Goal: Task Accomplishment & Management: Use online tool/utility

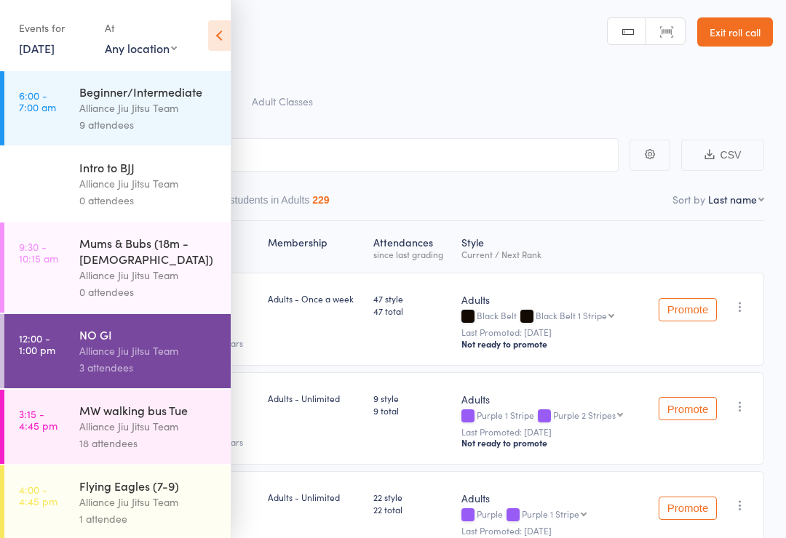
click at [214, 46] on icon at bounding box center [219, 35] width 23 height 31
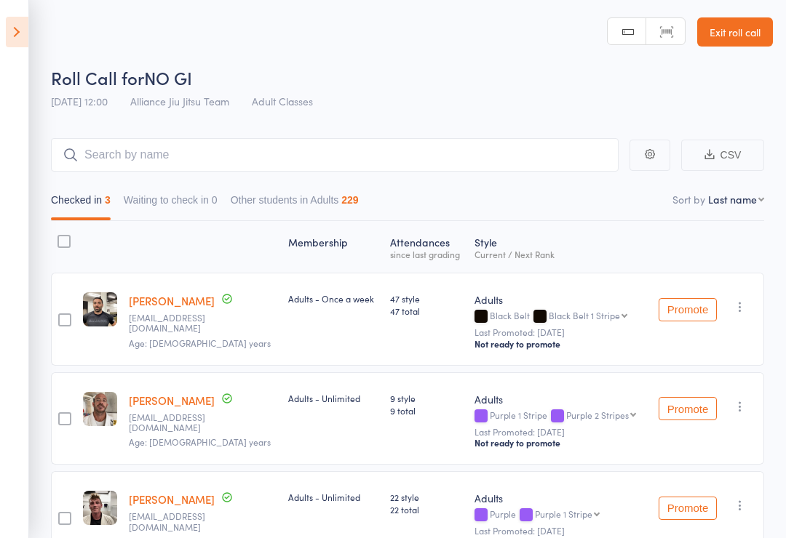
click at [751, 35] on link "Exit roll call" at bounding box center [735, 31] width 76 height 29
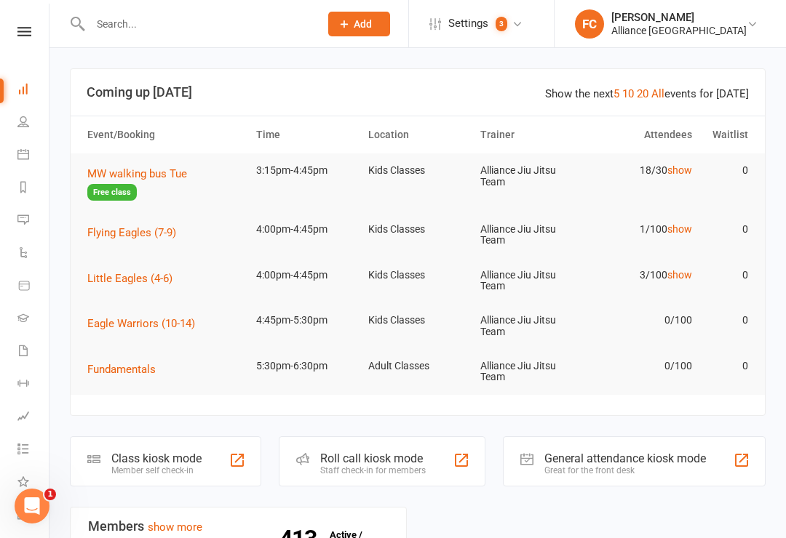
click at [130, 178] on span "MW walking bus Tue" at bounding box center [137, 173] width 100 height 13
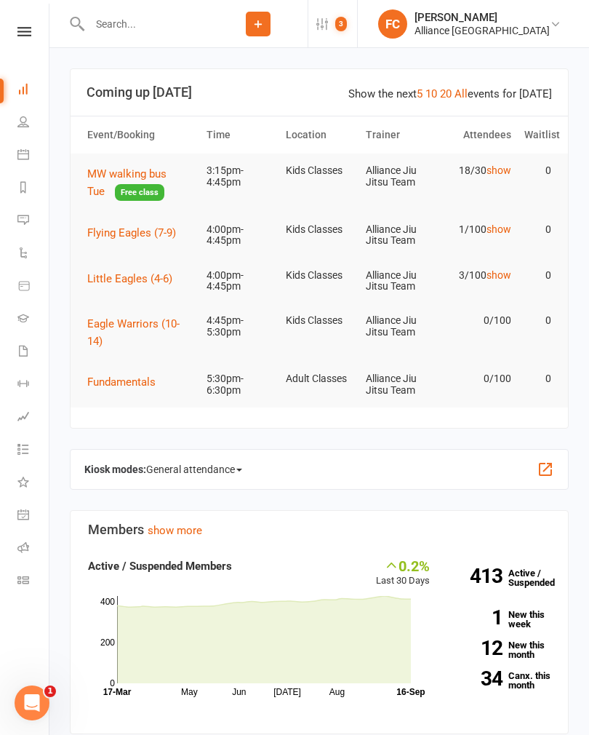
click at [167, 177] on span "MW walking bus Tue" at bounding box center [126, 182] width 79 height 31
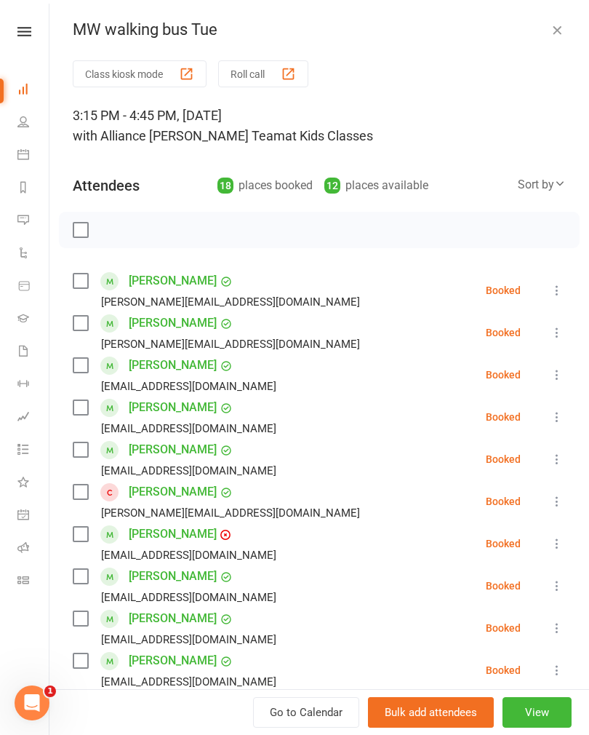
click at [557, 178] on icon at bounding box center [560, 184] width 12 height 12
click at [482, 243] on link "First name" at bounding box center [493, 244] width 144 height 29
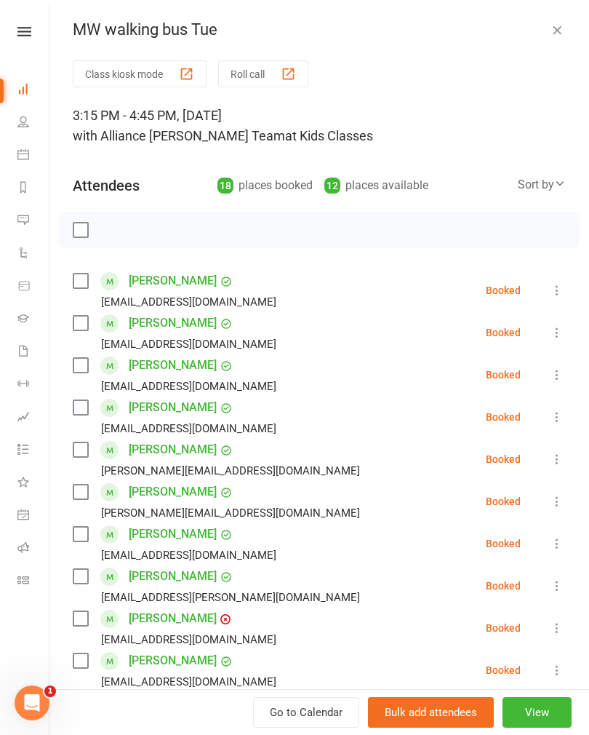
click at [79, 287] on label at bounding box center [80, 281] width 15 height 15
click at [77, 330] on label at bounding box center [80, 323] width 15 height 15
click at [76, 365] on label at bounding box center [80, 365] width 15 height 15
click at [81, 405] on label at bounding box center [80, 407] width 15 height 15
click at [86, 437] on div "kdw2207@gmail.com" at bounding box center [178, 428] width 210 height 19
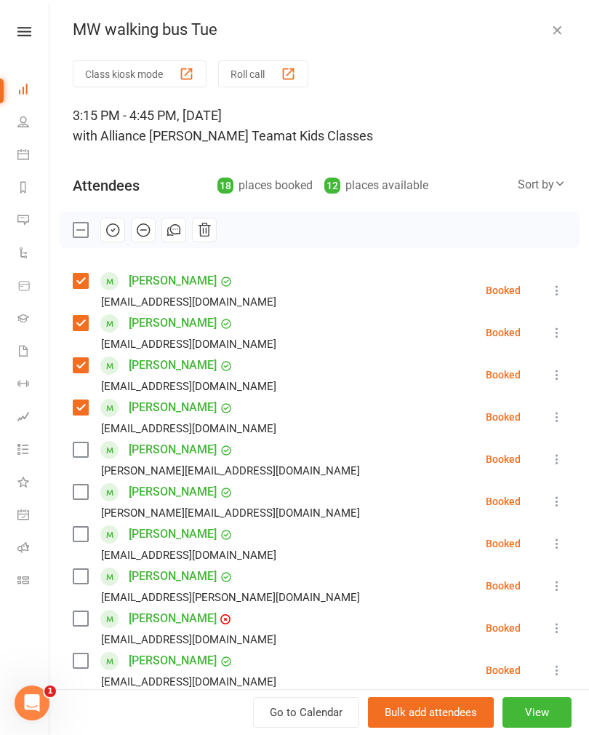
click at [82, 443] on label at bounding box center [80, 449] width 15 height 15
click at [79, 489] on label at bounding box center [80, 492] width 15 height 15
click at [87, 536] on label at bounding box center [80, 534] width 15 height 15
click at [76, 572] on label at bounding box center [80, 576] width 15 height 15
click at [85, 613] on label at bounding box center [80, 618] width 15 height 15
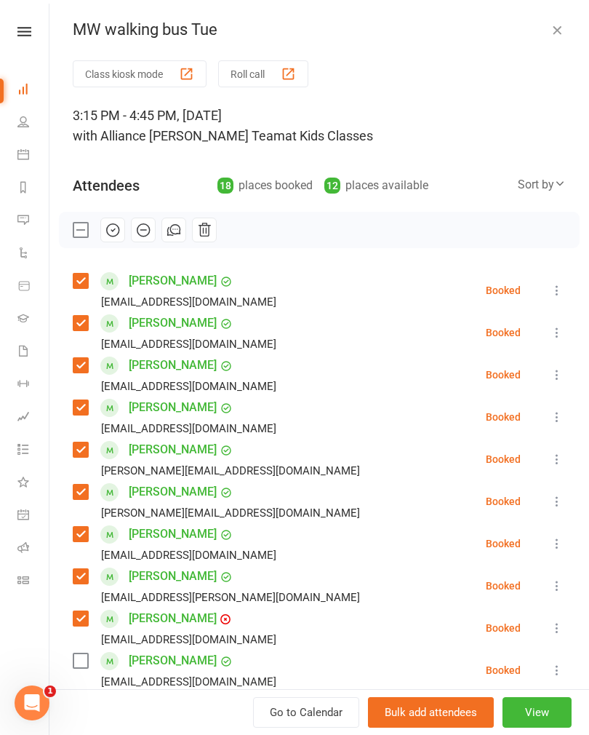
click at [79, 658] on label at bounding box center [80, 660] width 15 height 15
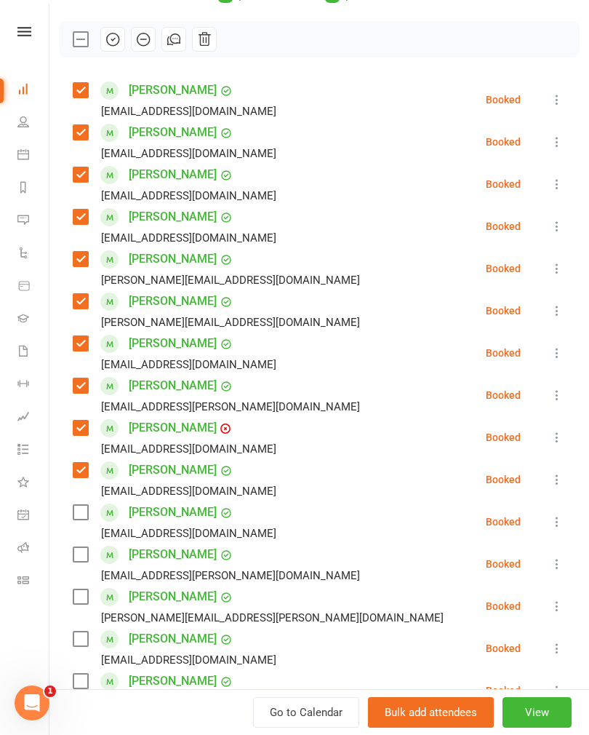
scroll to position [211, 0]
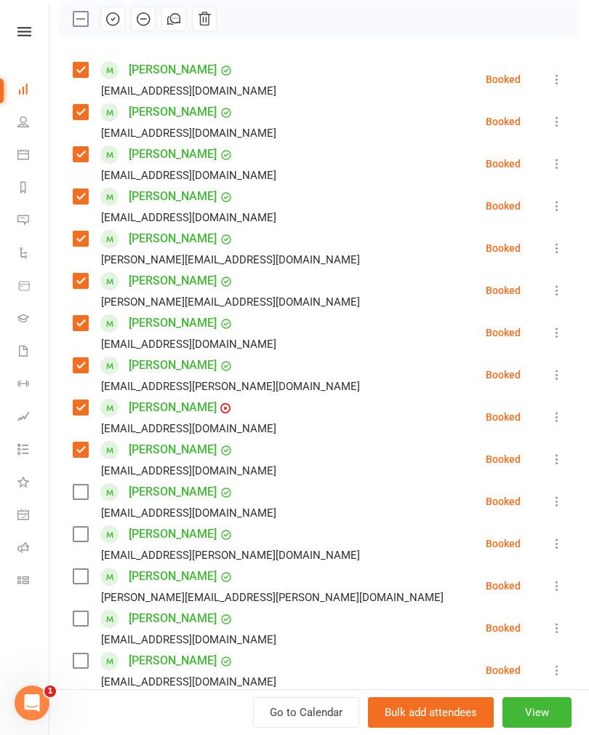
click at [86, 485] on label at bounding box center [80, 492] width 15 height 15
click at [76, 546] on div "matt.r.tyrrell@gmail.com" at bounding box center [219, 555] width 293 height 19
click at [84, 541] on label at bounding box center [80, 534] width 15 height 15
click at [84, 576] on label at bounding box center [80, 576] width 15 height 15
click at [87, 611] on label at bounding box center [80, 618] width 15 height 15
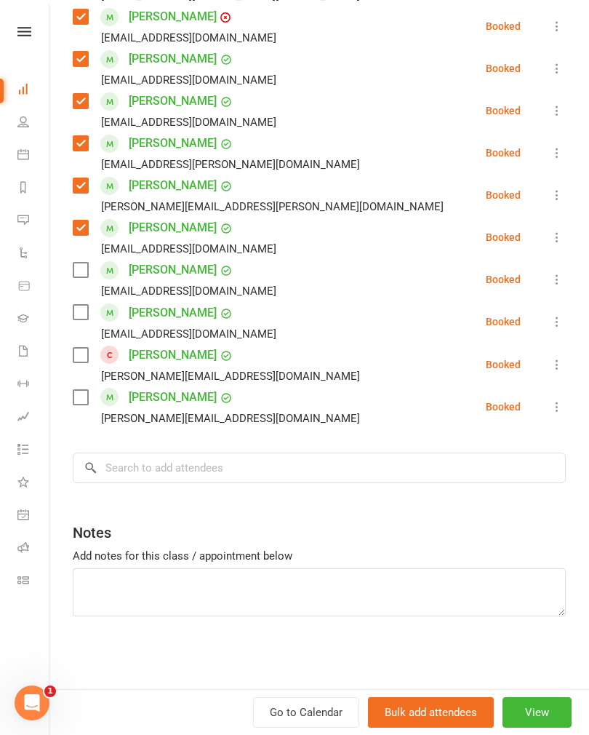
scroll to position [602, 0]
click at [72, 535] on div "Class kiosk mode Roll call 3:15 PM - 4:45 PM, Tuesday, September, 16, 2025 with…" at bounding box center [319, 74] width 540 height 1230
click at [84, 267] on label at bounding box center [80, 270] width 15 height 15
click at [74, 309] on label at bounding box center [80, 312] width 15 height 15
click at [79, 392] on label at bounding box center [80, 397] width 15 height 15
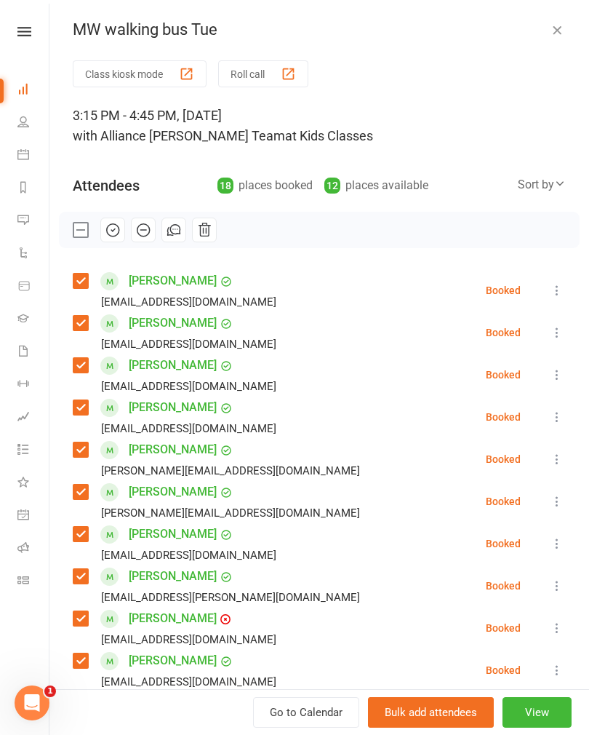
scroll to position [0, 0]
click at [173, 233] on icon "button" at bounding box center [174, 230] width 16 height 16
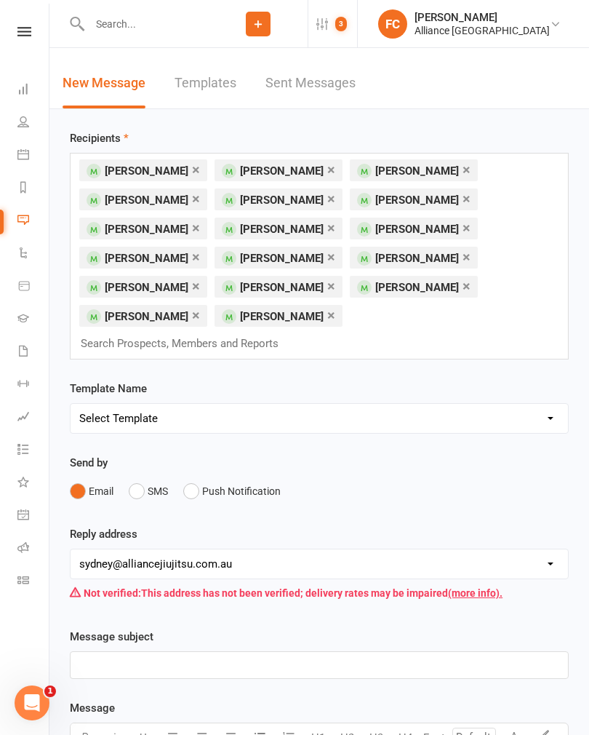
click at [296, 405] on select "Select Template [Email] Belt Promotion [Email] Booking [Email] Happy Birthday […" at bounding box center [320, 418] width 498 height 29
select select "5"
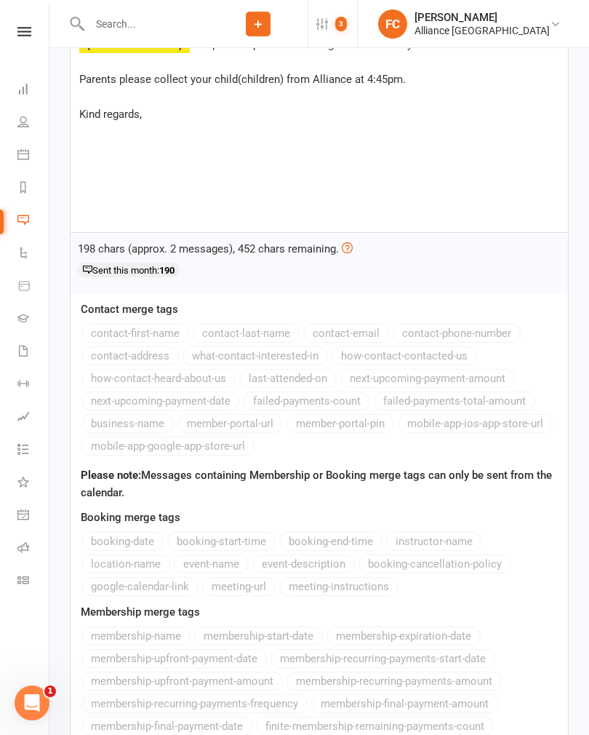
scroll to position [677, 0]
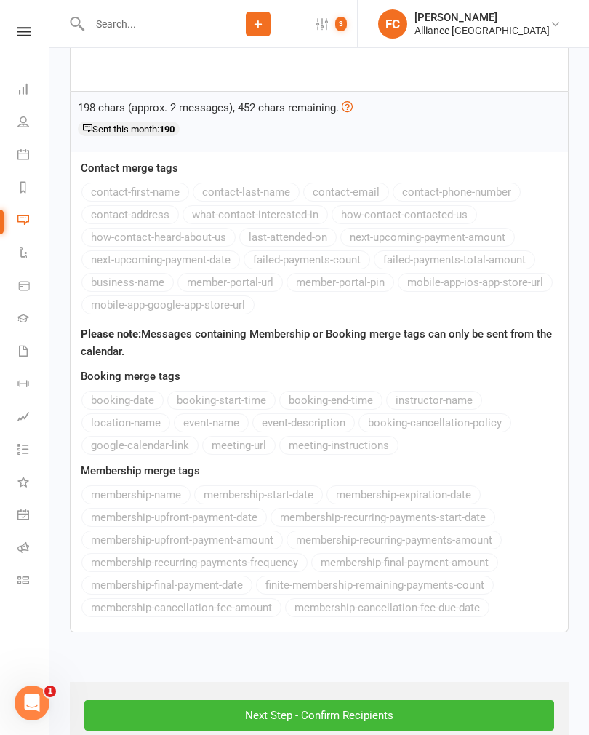
click at [402, 700] on input "Next Step - Confirm Recipients" at bounding box center [319, 715] width 470 height 31
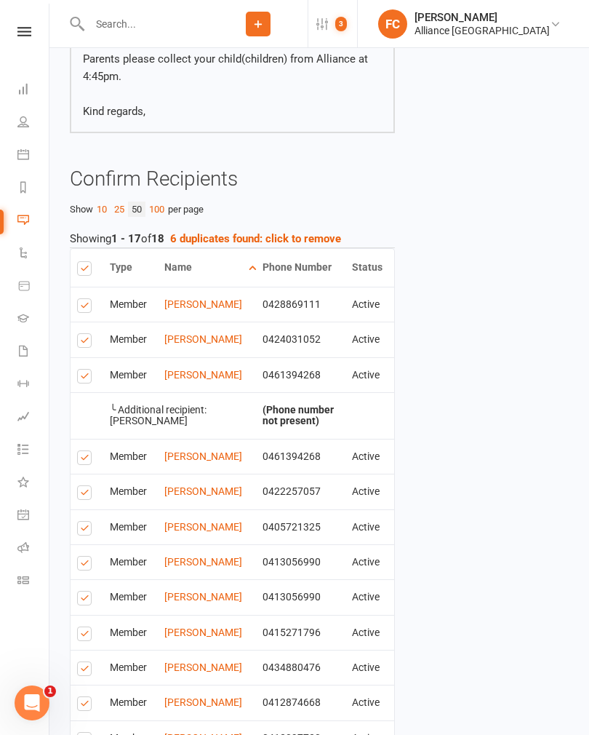
scroll to position [581, 0]
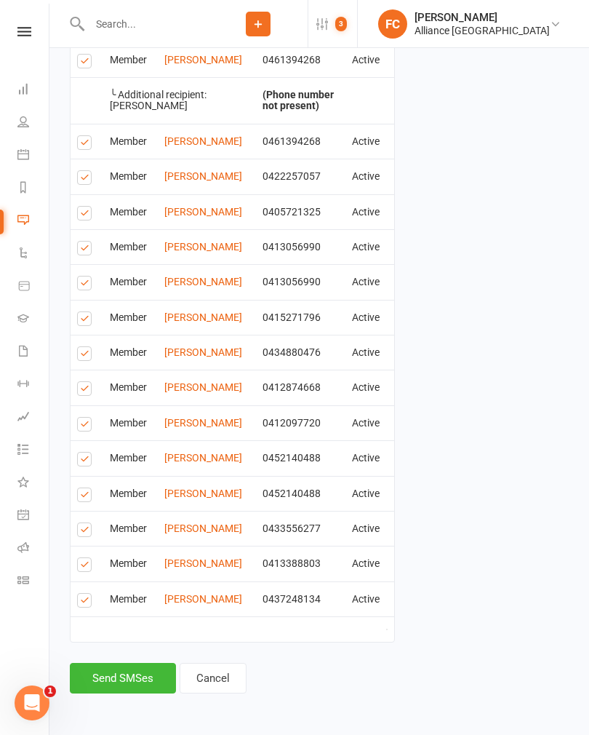
click at [132, 685] on button "Send SMSes" at bounding box center [123, 678] width 106 height 31
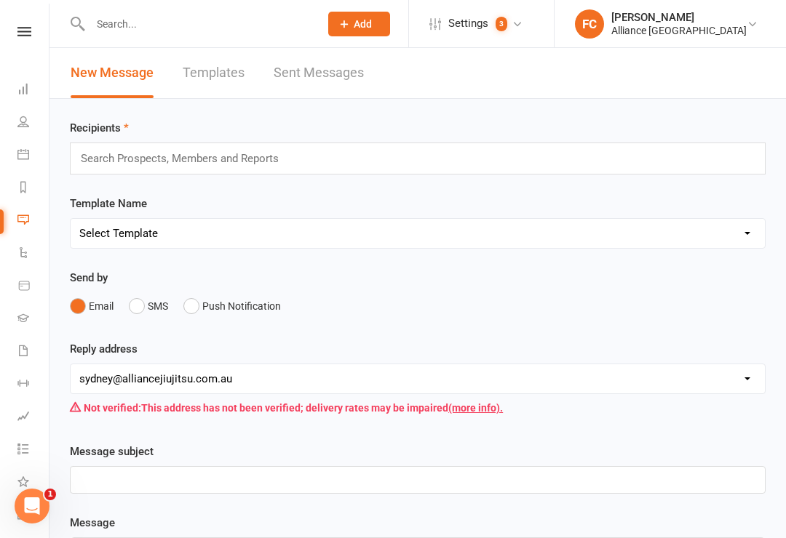
click at [20, 95] on link "Dashboard" at bounding box center [33, 90] width 33 height 33
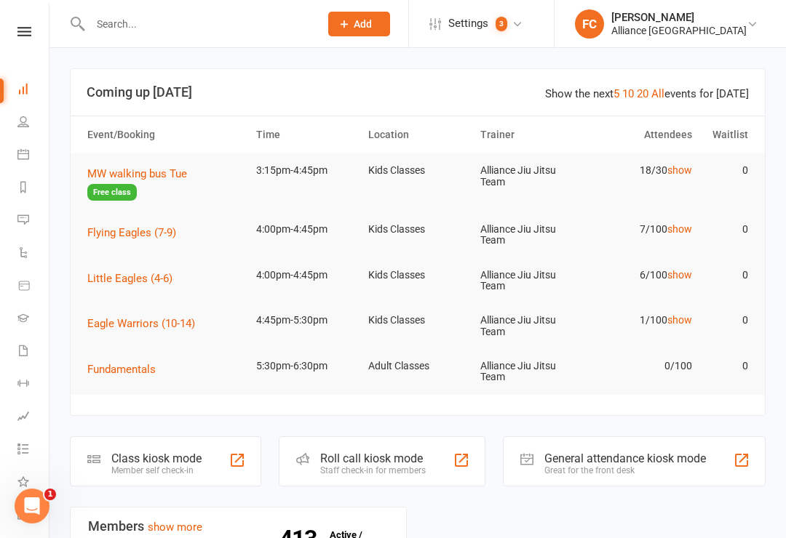
click at [345, 452] on div "Roll call kiosk mode" at bounding box center [373, 459] width 106 height 14
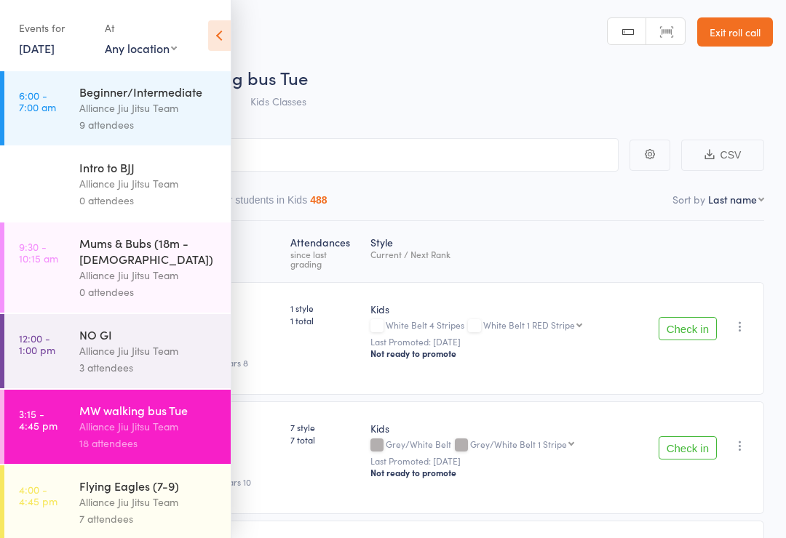
click at [223, 35] on icon at bounding box center [219, 35] width 23 height 31
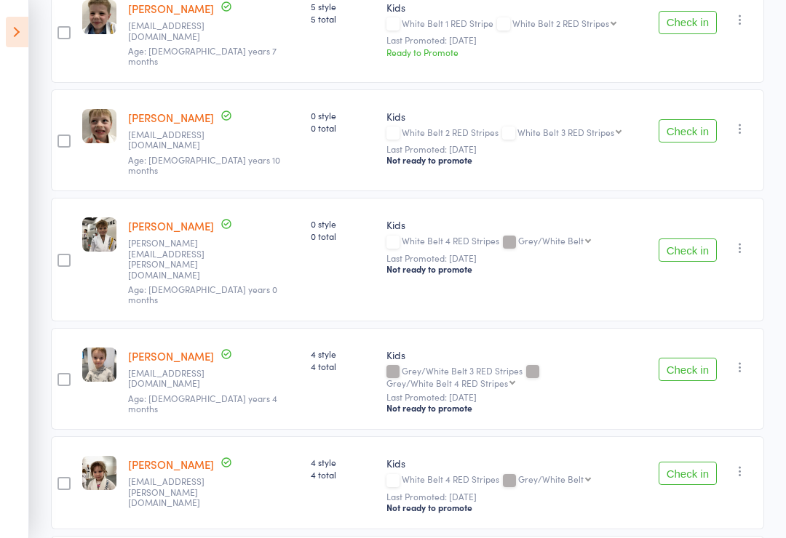
scroll to position [1301, 0]
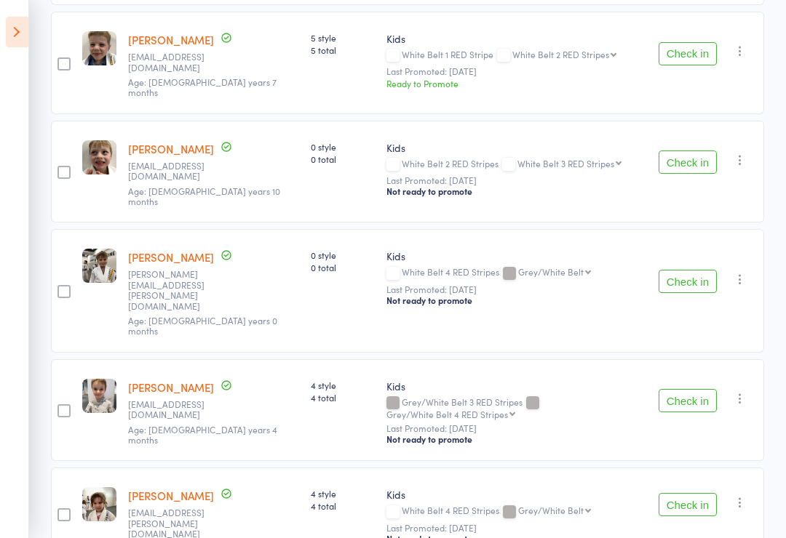
click at [745, 391] on icon "button" at bounding box center [740, 398] width 15 height 15
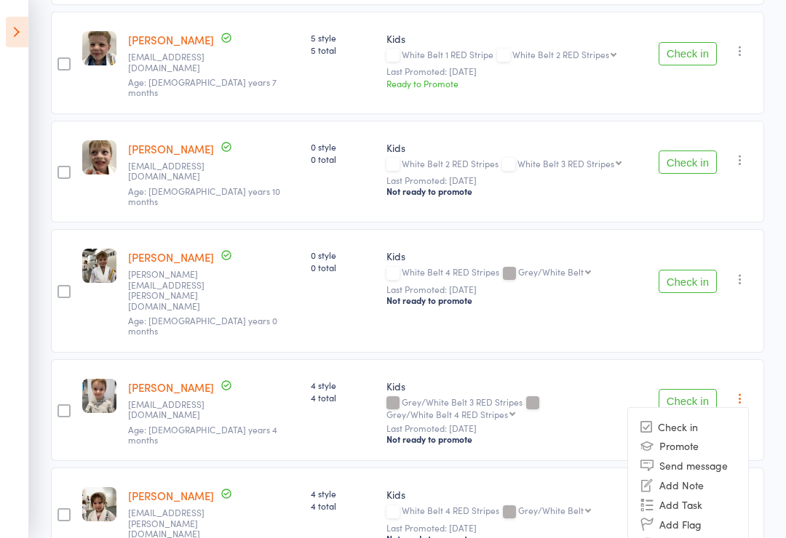
click at [682, 535] on li "Remove" at bounding box center [688, 545] width 120 height 20
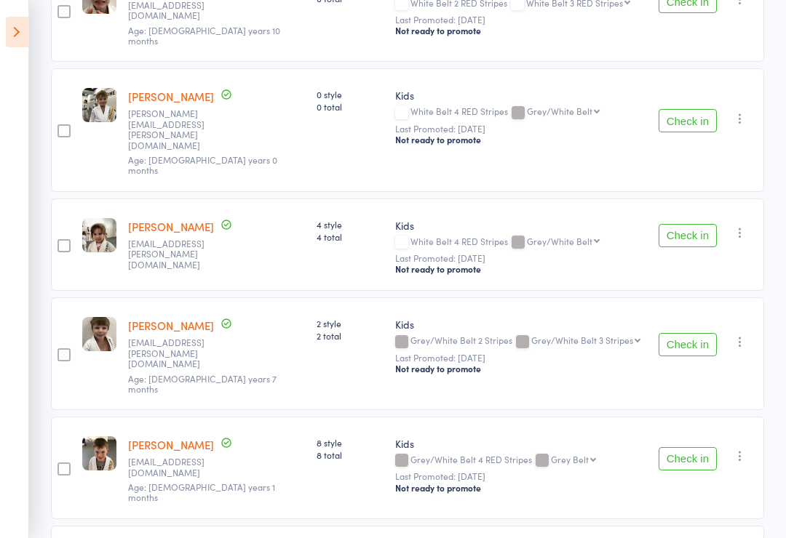
scroll to position [1479, 0]
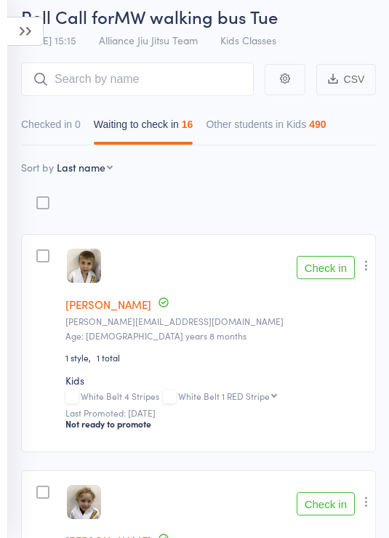
scroll to position [0, 0]
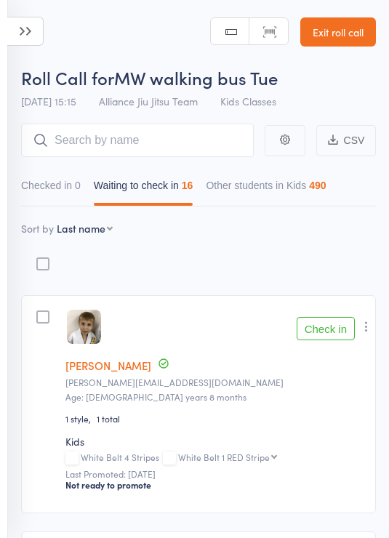
click at [28, 31] on icon at bounding box center [25, 31] width 36 height 29
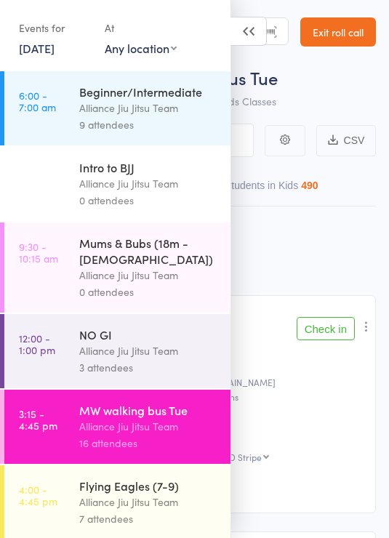
click at [167, 483] on div "Flying Eagles (7-9)" at bounding box center [148, 486] width 139 height 16
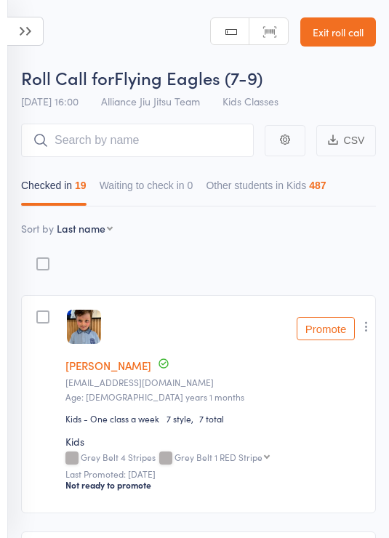
click at [111, 228] on select "First name Last name Birthday today? Behind on payments? Check in time Next pay…" at bounding box center [85, 228] width 56 height 15
select select "10"
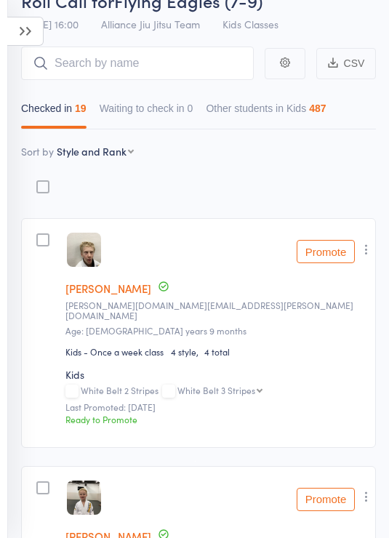
scroll to position [43, 0]
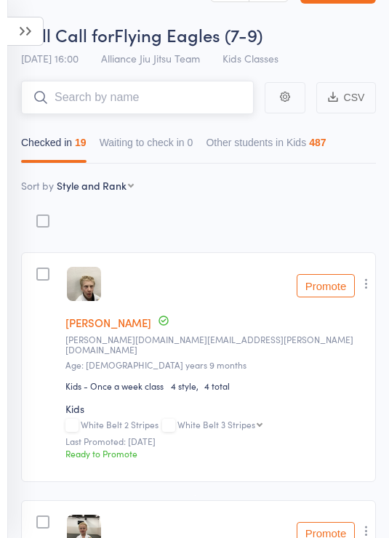
click at [198, 97] on input "search" at bounding box center [137, 97] width 233 height 33
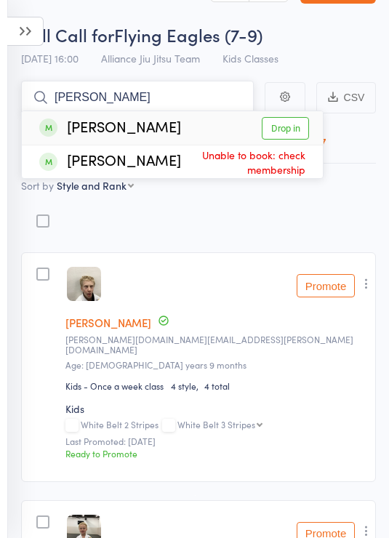
type input "Arlo"
click at [289, 127] on link "Drop in" at bounding box center [285, 128] width 47 height 23
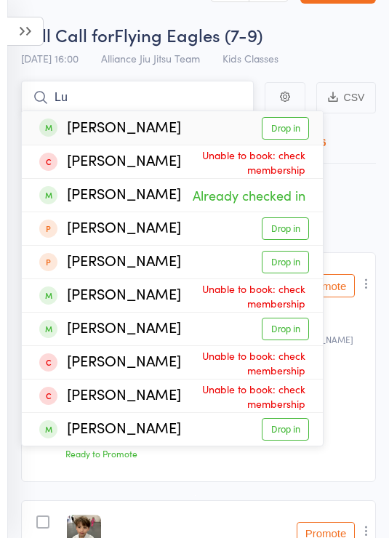
type input "L"
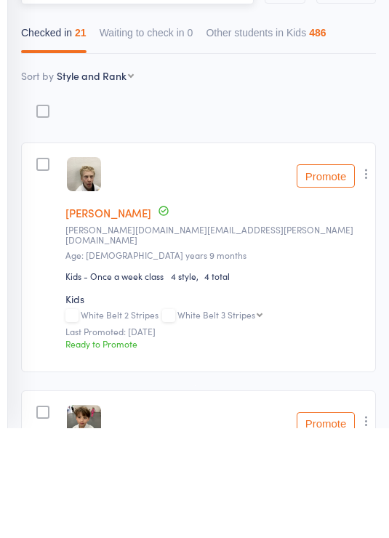
scroll to position [9, 0]
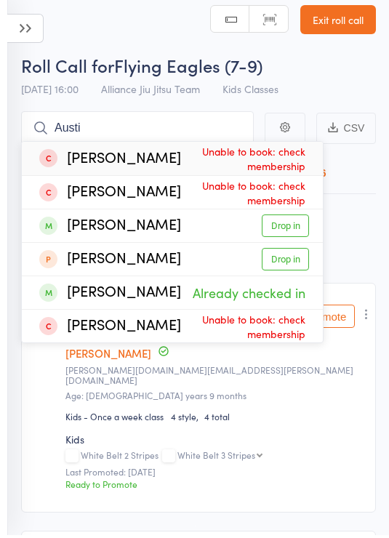
click at [355, 66] on div "Roll Call for Flying Eagles (7-9)" at bounding box center [198, 68] width 355 height 24
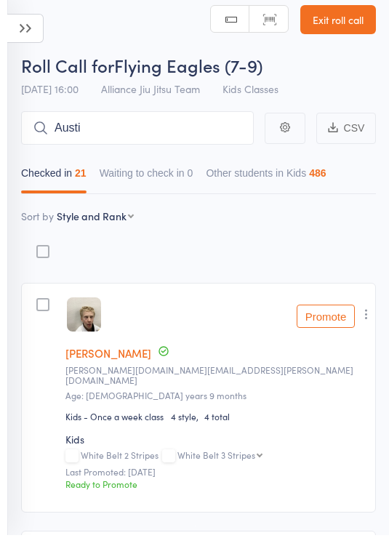
scroll to position [12, 0]
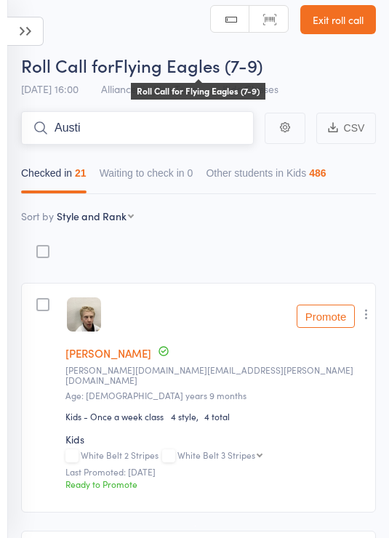
click at [162, 125] on input "Austi" at bounding box center [137, 127] width 233 height 33
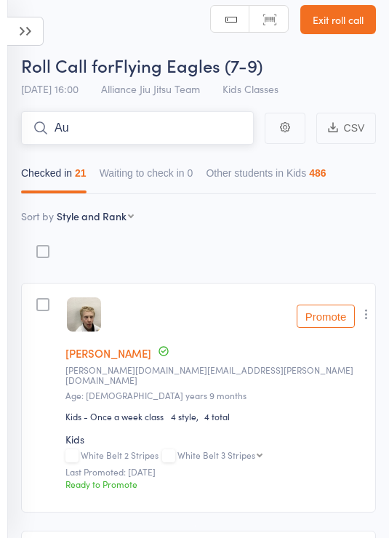
type input "A"
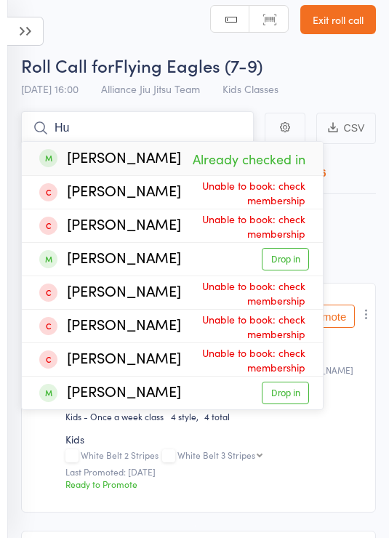
type input "H"
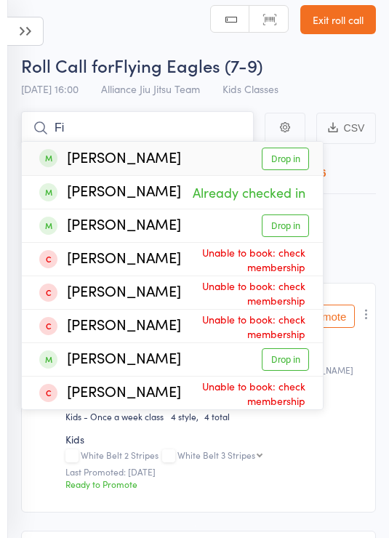
type input "F"
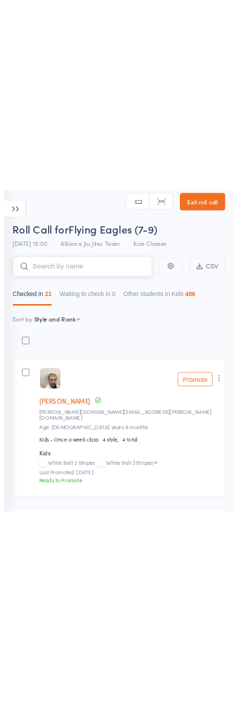
scroll to position [0, 0]
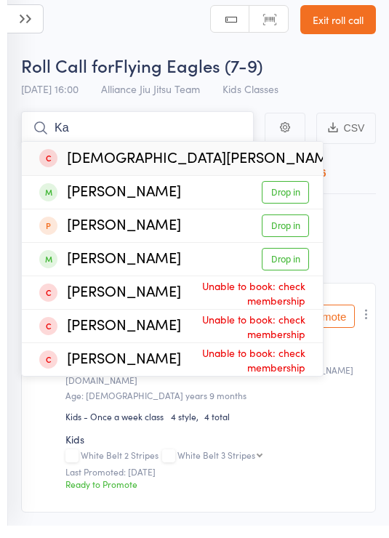
type input "K"
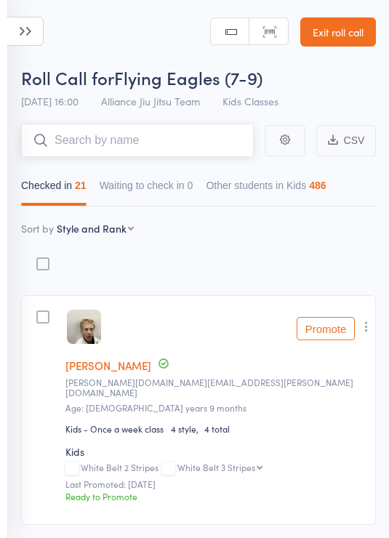
click at [210, 137] on input "search" at bounding box center [137, 140] width 233 height 33
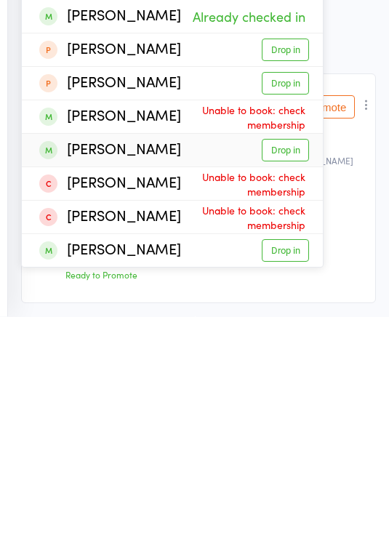
type input "Lucas"
click at [282, 361] on link "Drop in" at bounding box center [285, 372] width 47 height 23
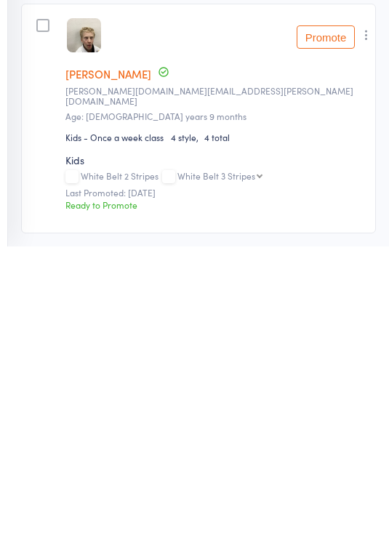
click at [338, 479] on small "Last Promoted: Jul 29, 2025" at bounding box center [215, 484] width 301 height 10
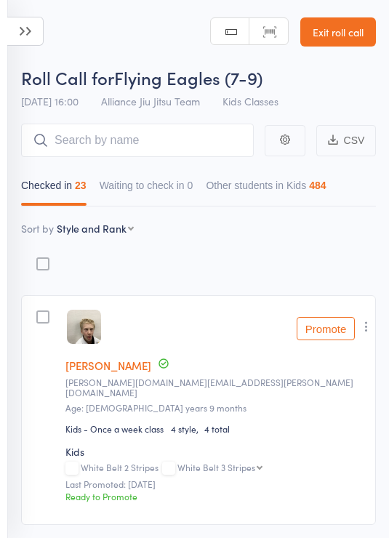
click at [126, 236] on select "First name Last name Birthday today? Behind on payments? Check in time Next pay…" at bounding box center [95, 228] width 77 height 15
select select "9"
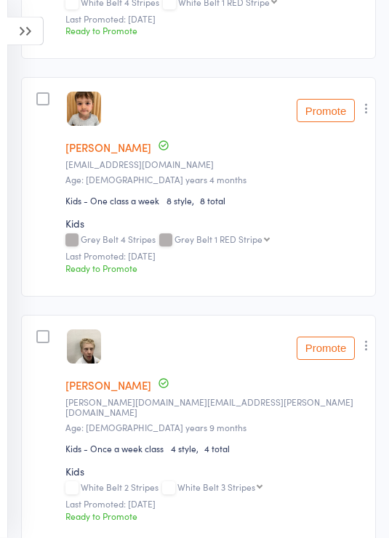
scroll to position [455, 0]
click at [322, 348] on button "Promote" at bounding box center [326, 348] width 58 height 23
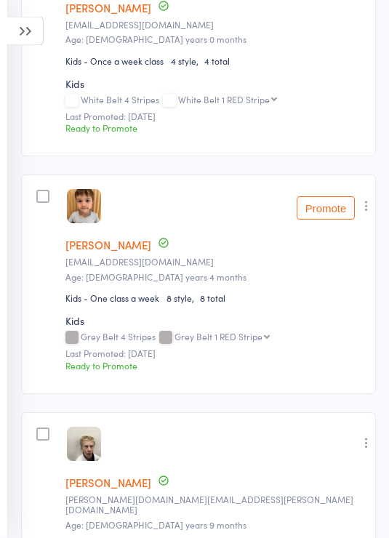
scroll to position [358, 0]
click at [318, 211] on button "Promote" at bounding box center [326, 207] width 58 height 23
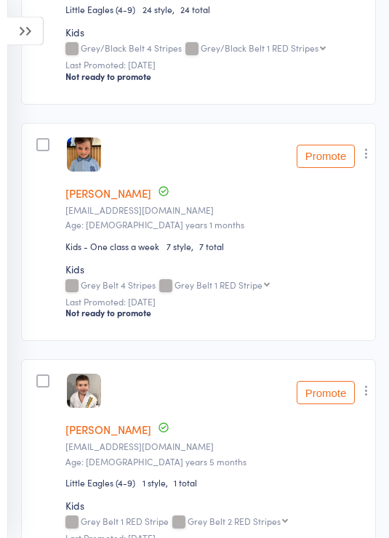
scroll to position [2317, 0]
click at [330, 158] on button "Promote" at bounding box center [326, 156] width 58 height 23
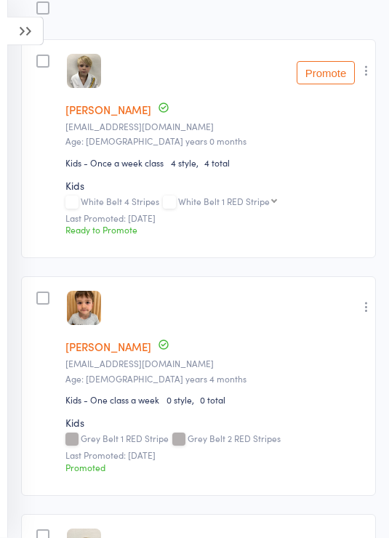
scroll to position [231, 0]
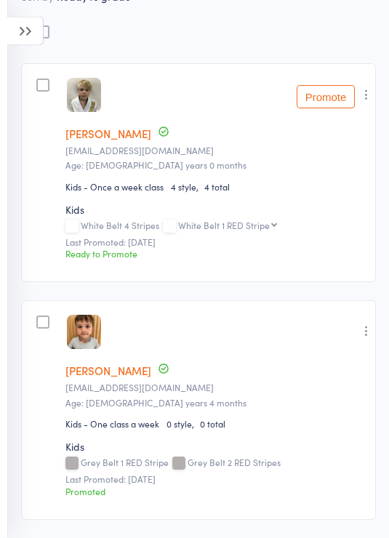
click at [328, 103] on button "Promote" at bounding box center [326, 97] width 58 height 23
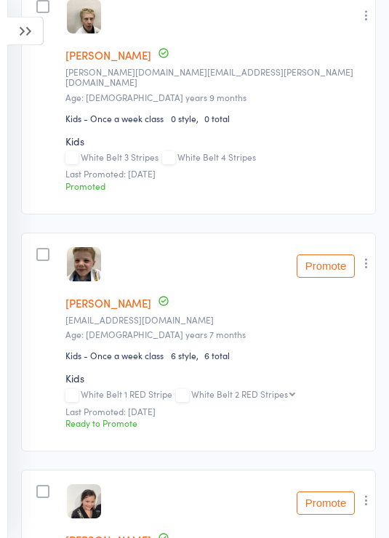
scroll to position [786, 0]
click at [325, 260] on button "Promote" at bounding box center [326, 266] width 58 height 23
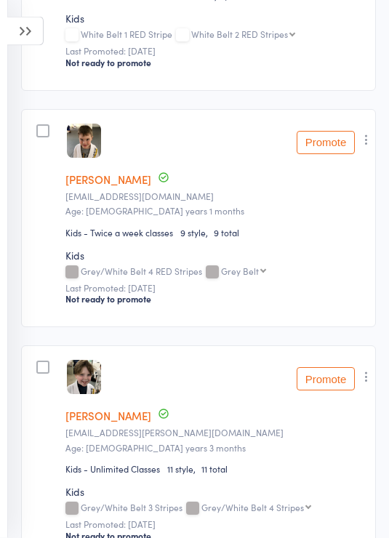
scroll to position [4225, 0]
click at [29, 31] on icon at bounding box center [25, 31] width 36 height 29
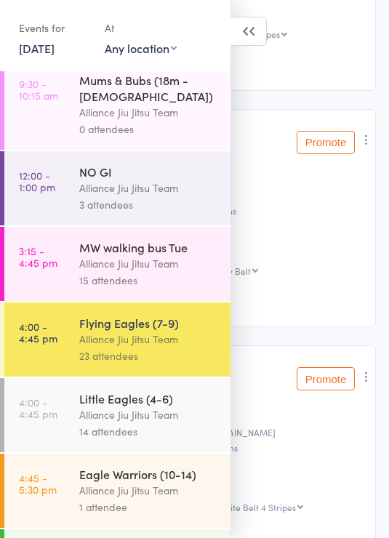
scroll to position [162, 0]
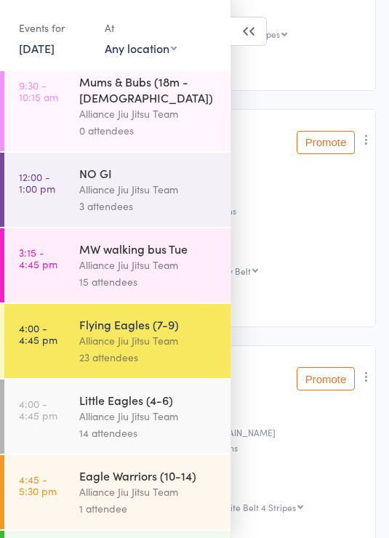
click at [162, 476] on div "Eagle Warriors (10-14)" at bounding box center [148, 476] width 139 height 16
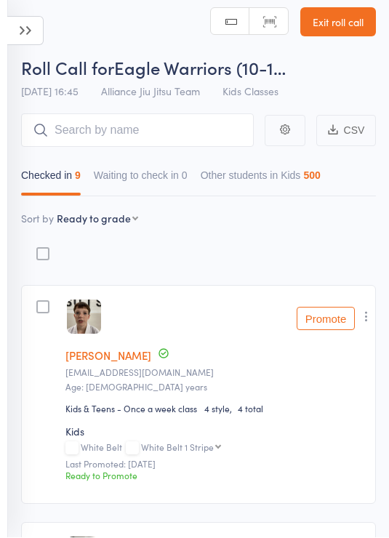
scroll to position [10, 0]
click at [125, 226] on select "First name Last name Birthday today? Behind on payments? Check in time Next pay…" at bounding box center [97, 218] width 81 height 15
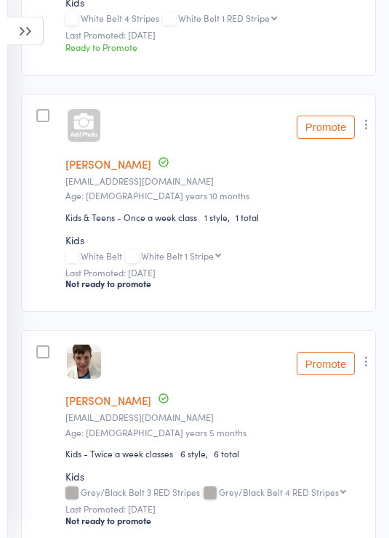
scroll to position [677, 0]
click at [90, 140] on div at bounding box center [84, 125] width 34 height 34
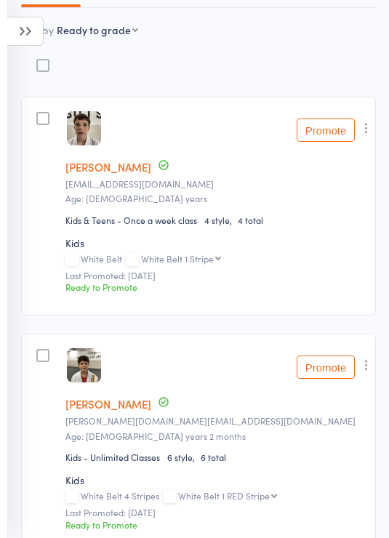
scroll to position [198, 0]
click at [332, 136] on button "Promote" at bounding box center [326, 130] width 58 height 23
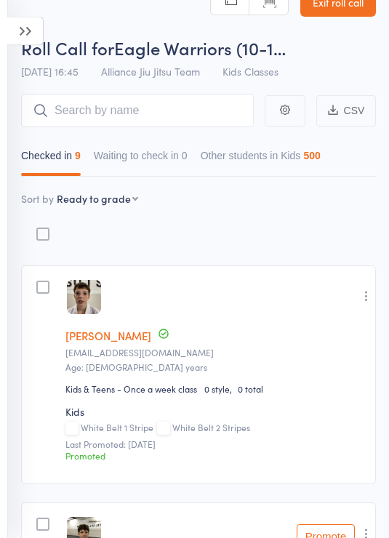
scroll to position [23, 0]
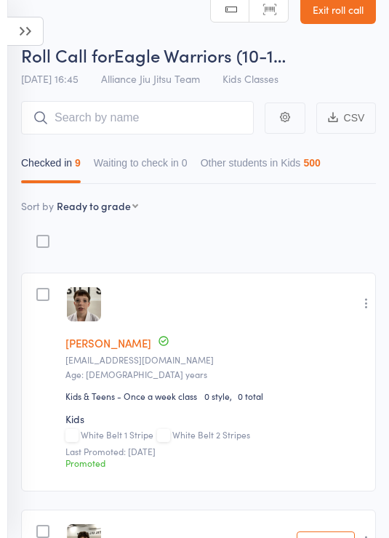
click at [30, 28] on icon at bounding box center [25, 31] width 36 height 29
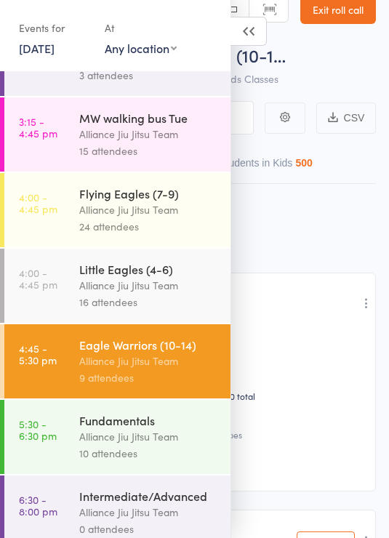
scroll to position [291, 0]
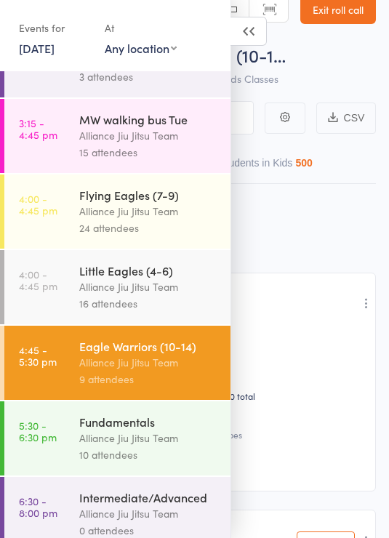
click at [170, 447] on div "10 attendees" at bounding box center [148, 455] width 139 height 17
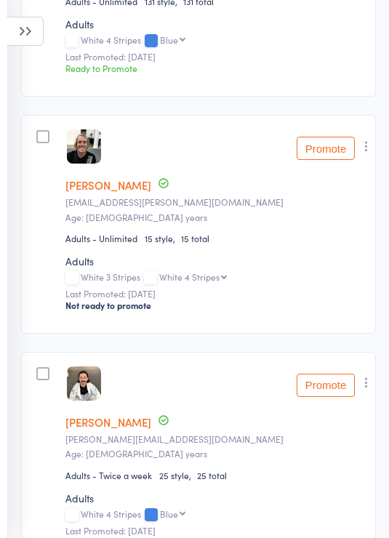
scroll to position [415, 0]
